Goal: Transaction & Acquisition: Download file/media

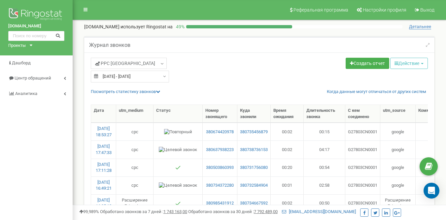
select select "50"
click at [16, 45] on div "Проекты" at bounding box center [16, 46] width 17 height 6
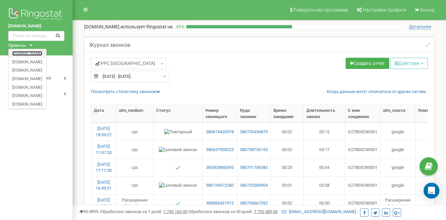
click at [38, 53] on link "[DOMAIN_NAME]" at bounding box center [27, 52] width 30 height 3
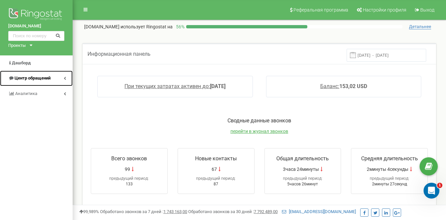
click at [38, 79] on span "Центр обращений" at bounding box center [33, 78] width 36 height 5
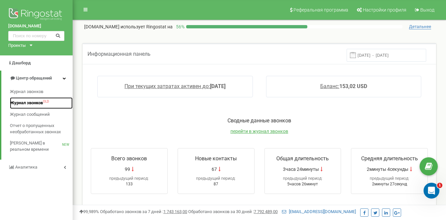
click at [30, 101] on span "Журнал звонков" at bounding box center [26, 103] width 33 height 6
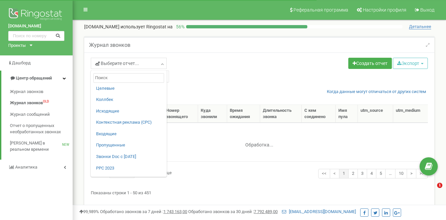
select select "50"
click at [109, 171] on link "PPC 2023" at bounding box center [128, 168] width 65 height 6
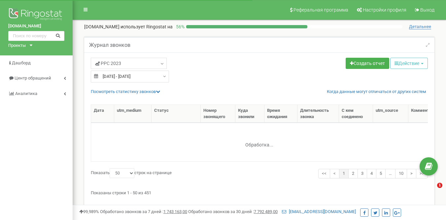
select select "50"
click at [160, 76] on div "[DATE] - [DATE]" at bounding box center [130, 77] width 78 height 12
type input "21.08.2025"
type input "20.09.2025"
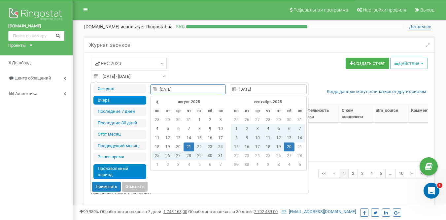
type input "19.09.2025"
click at [119, 99] on li "Вчера" at bounding box center [119, 100] width 53 height 9
type input "[DATE] - [DATE]"
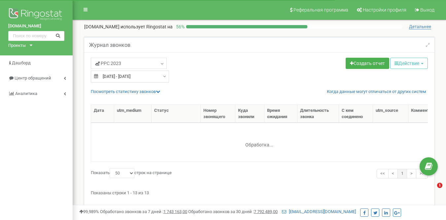
select select "50"
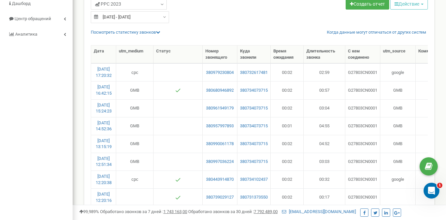
scroll to position [3, 0]
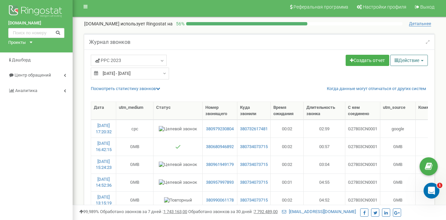
click at [412, 60] on button "Действие" at bounding box center [409, 60] width 38 height 11
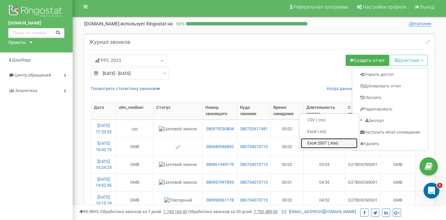
click at [317, 140] on link "Excel 2007 (.xlsx)" at bounding box center [329, 143] width 57 height 10
